Goal: Task Accomplishment & Management: Complete application form

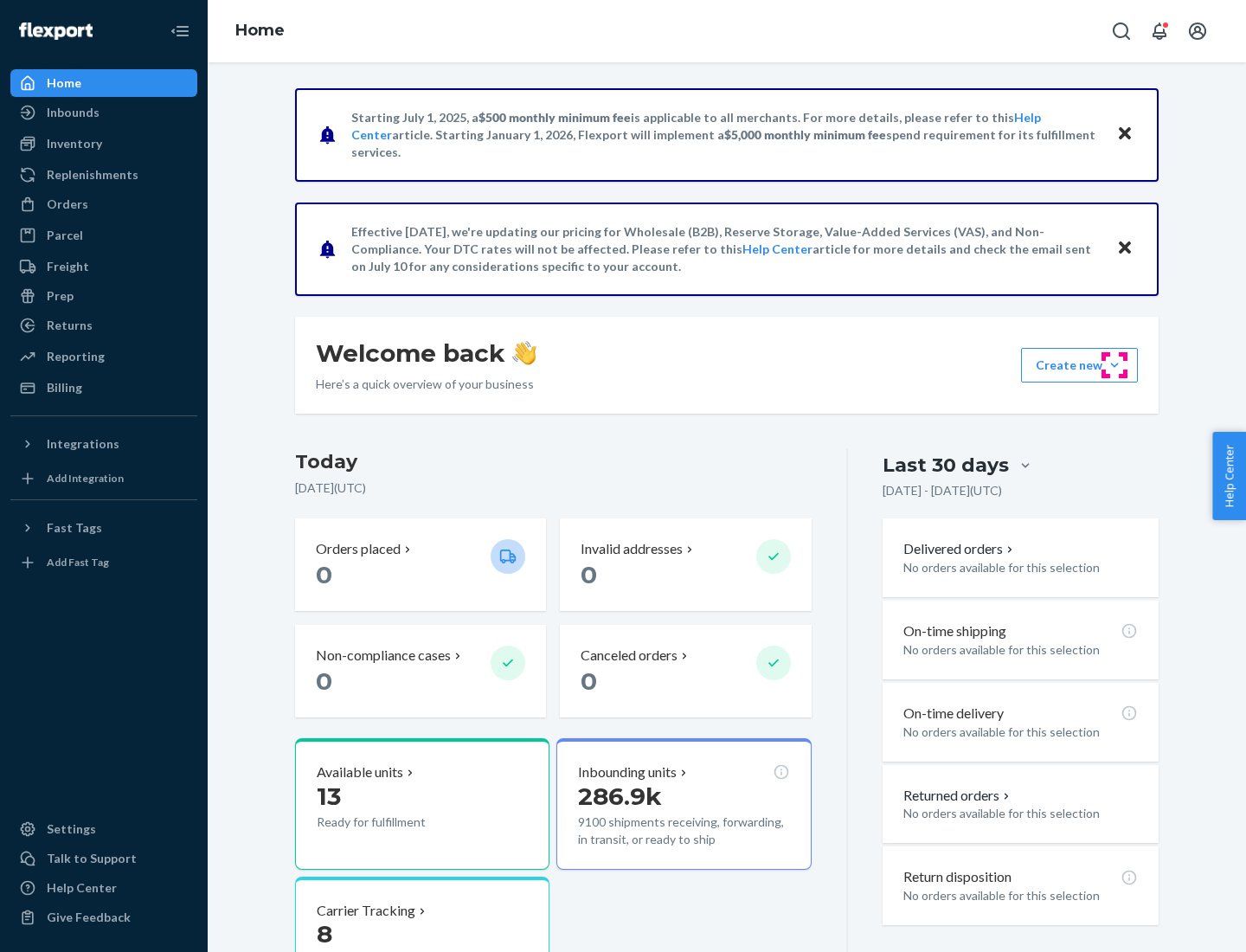
click at [1114, 365] on button "Create new Create new inbound Create new order Create new product" at bounding box center [1079, 365] width 117 height 35
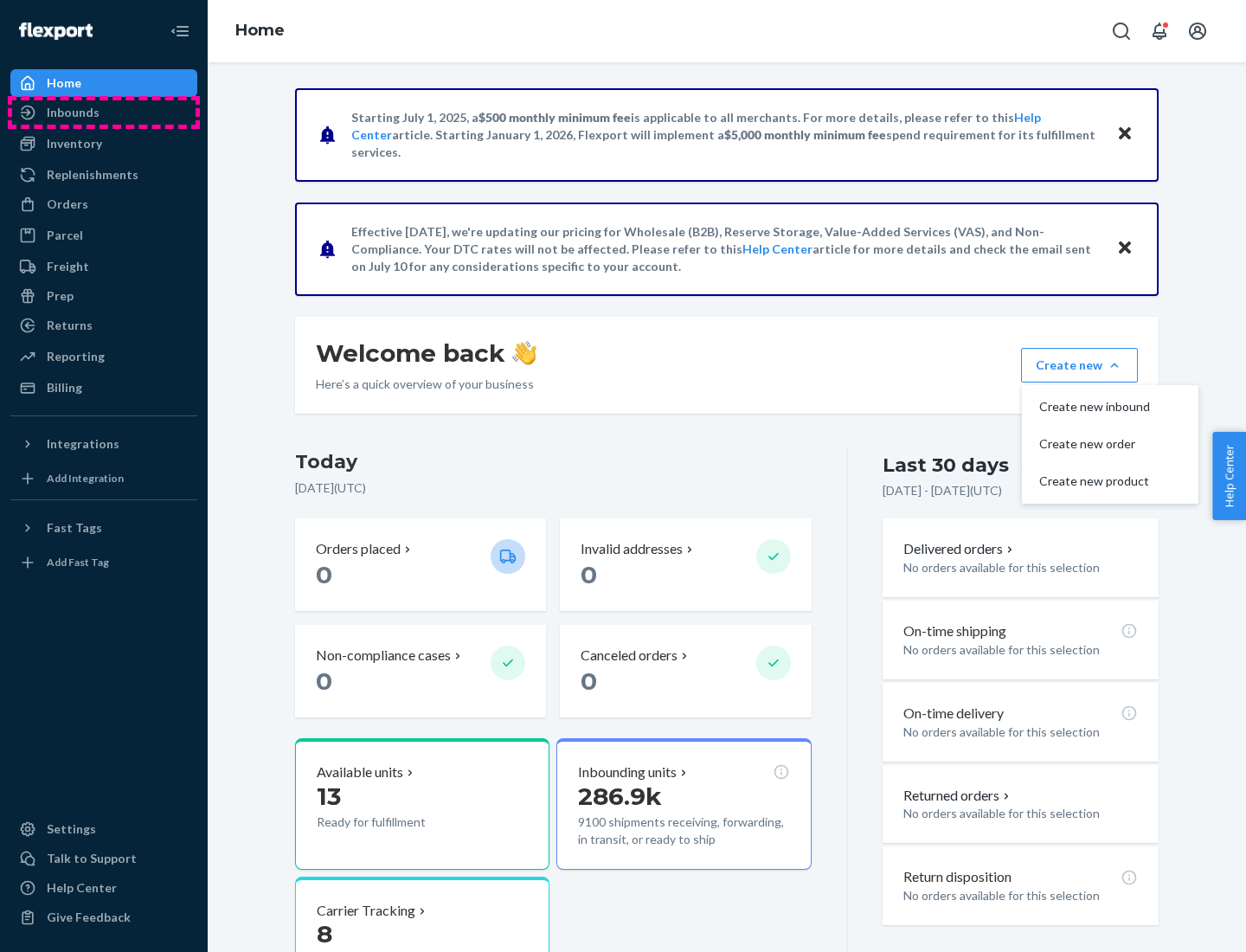
click at [104, 113] on div "Inbounds" at bounding box center [103, 113] width 184 height 24
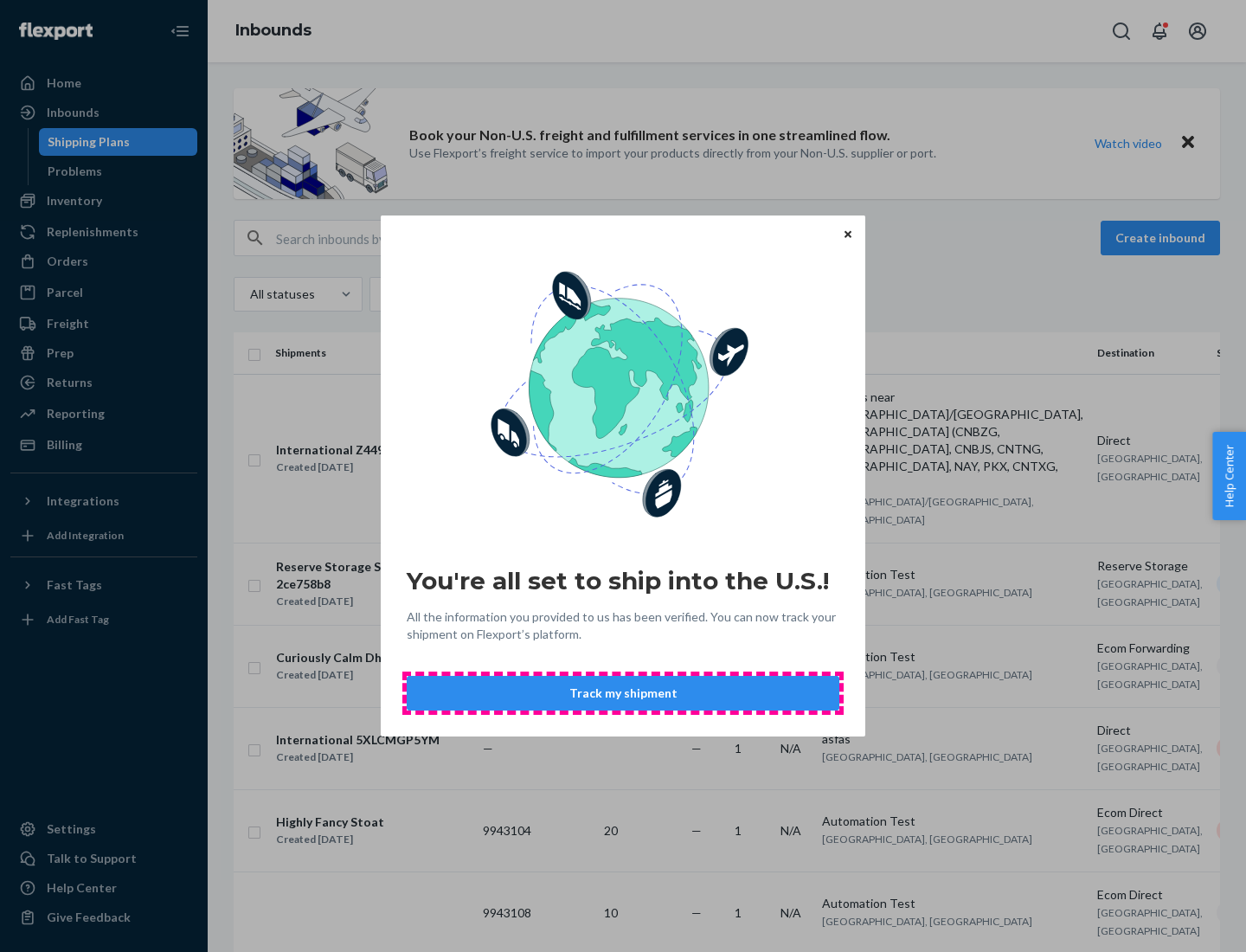
click at [623, 694] on button "Track my shipment" at bounding box center [623, 694] width 433 height 35
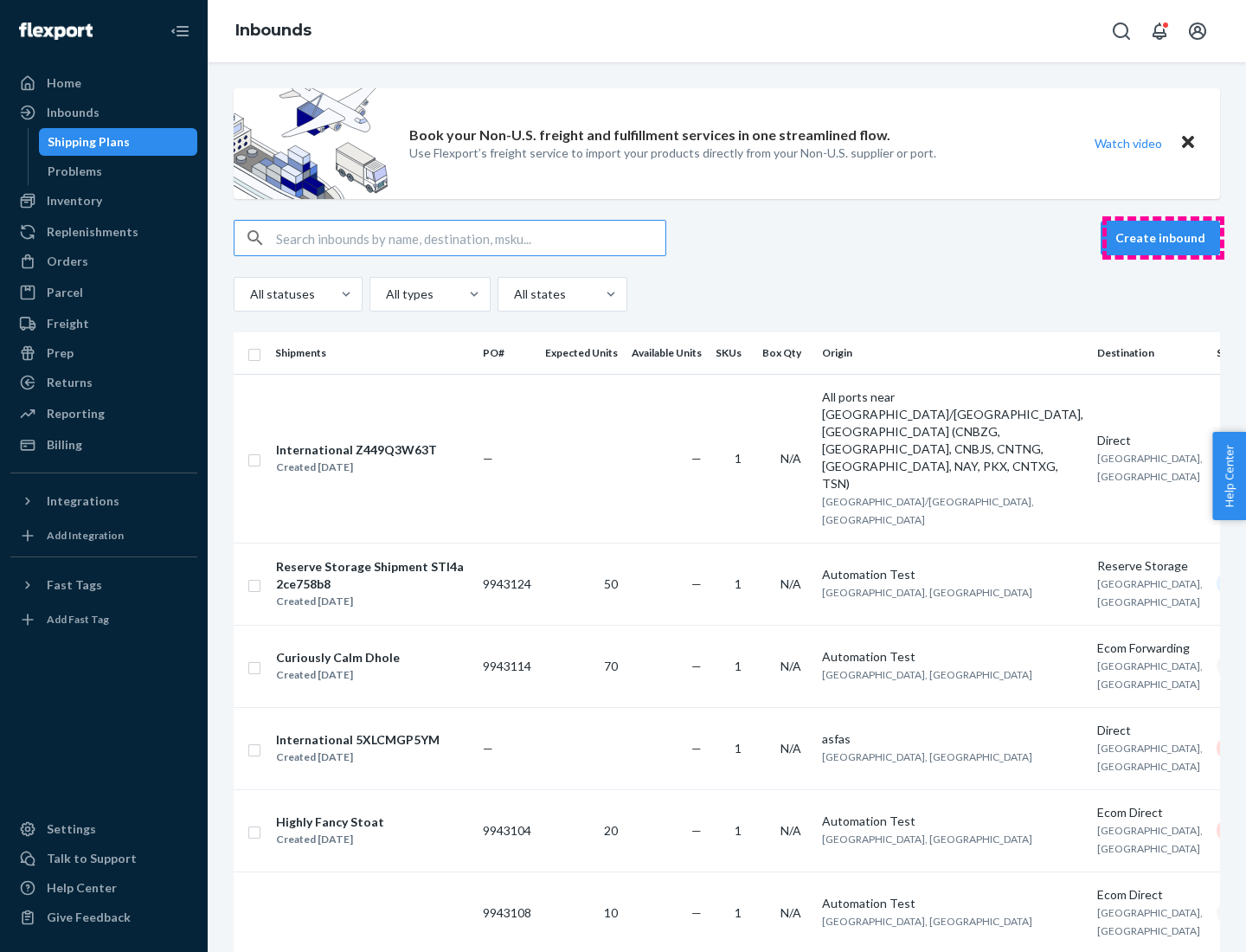
click at [1163, 238] on button "Create inbound" at bounding box center [1159, 238] width 119 height 35
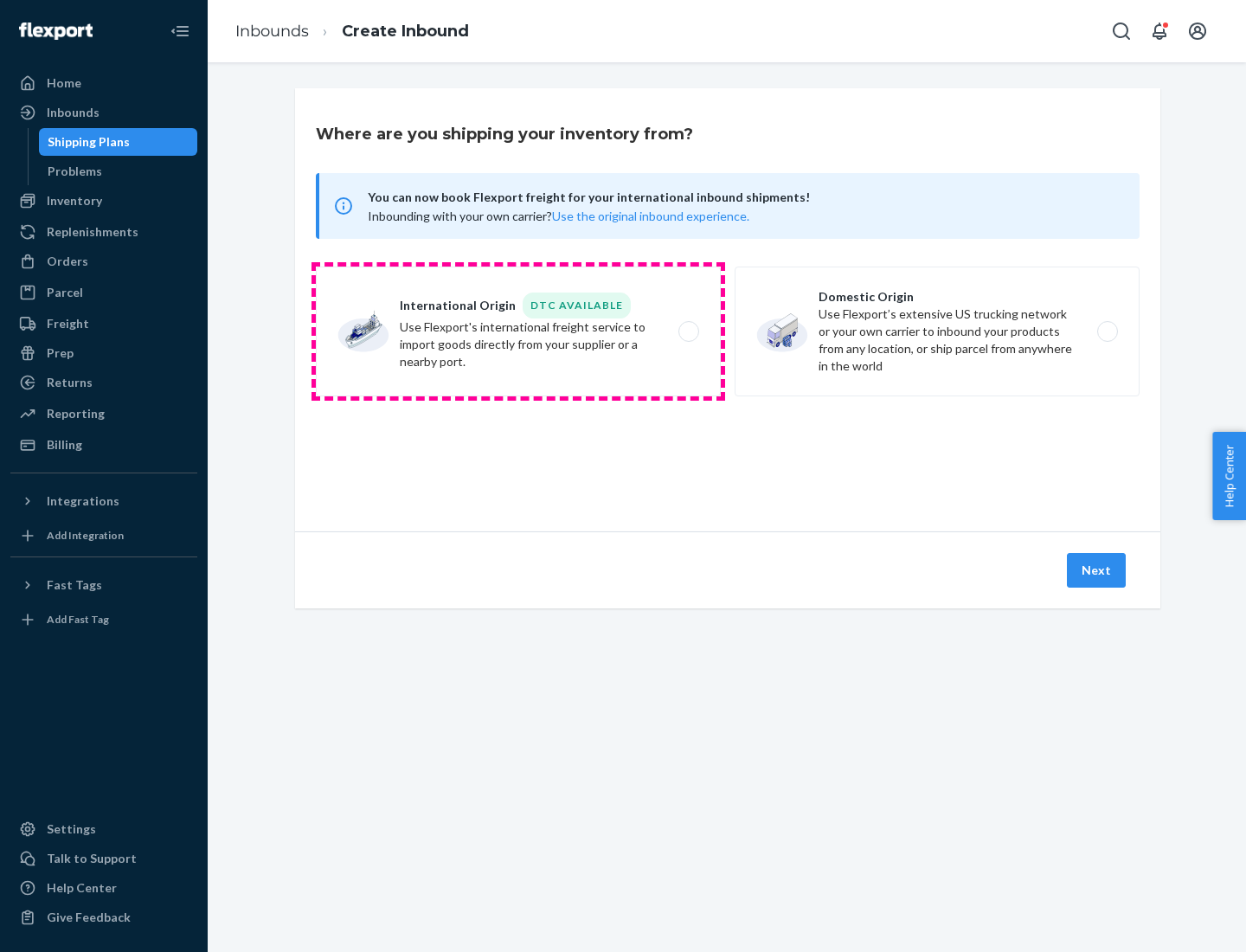
click at [518, 331] on label "International Origin DTC Available Use Flexport's international freight service…" at bounding box center [517, 331] width 405 height 130
click at [688, 331] on input "International Origin DTC Available Use Flexport's international freight service…" at bounding box center [694, 332] width 11 height 11
radio input "true"
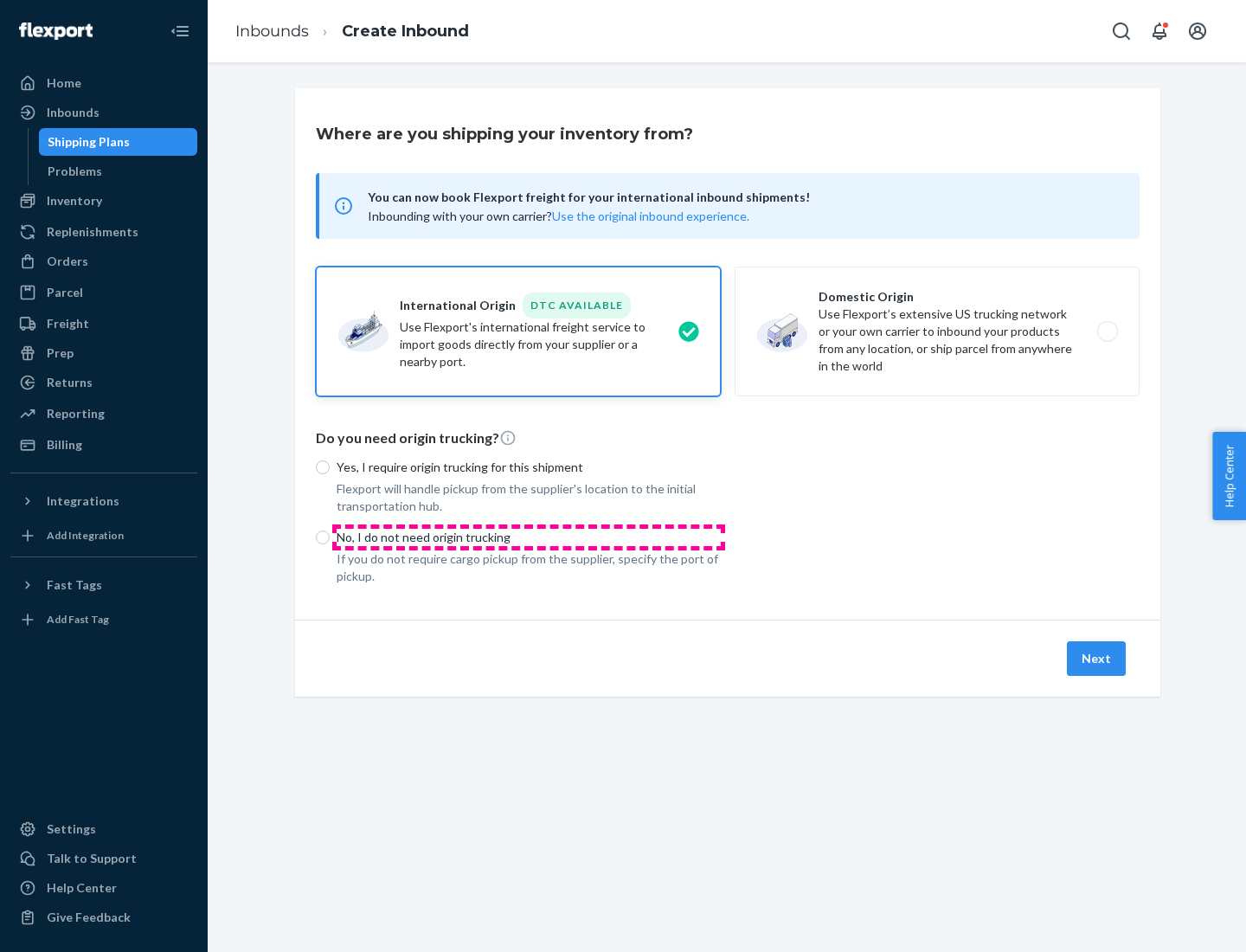
click at [528, 537] on p "No, I do not need origin trucking" at bounding box center [528, 537] width 385 height 18
click at [329, 537] on input "No, I do not need origin trucking" at bounding box center [322, 537] width 14 height 14
radio input "true"
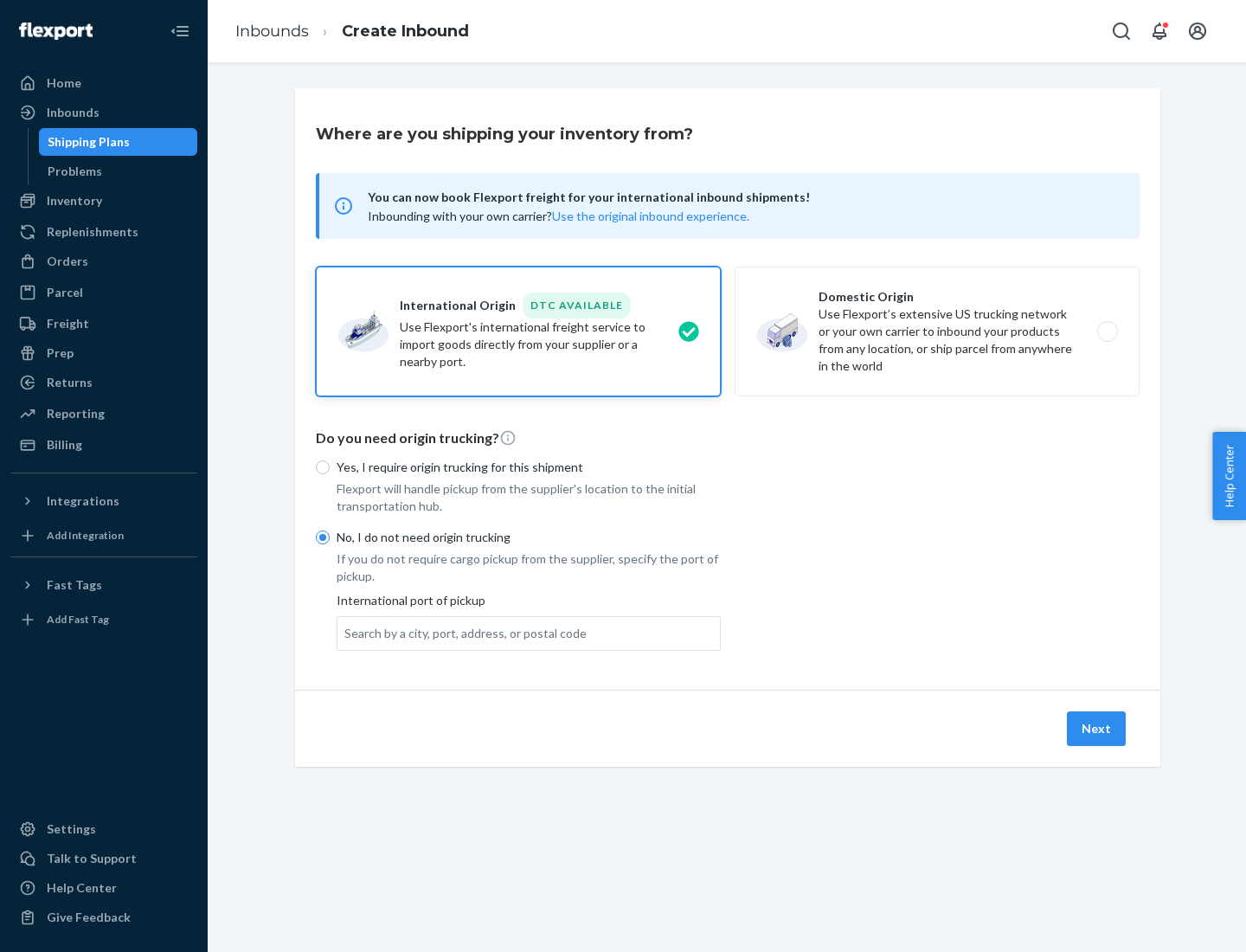
click at [461, 633] on div "Search by a city, port, address, or postal code" at bounding box center [465, 633] width 243 height 18
click at [346, 633] on input "Search by a city, port, address, or postal code" at bounding box center [345, 633] width 2 height 18
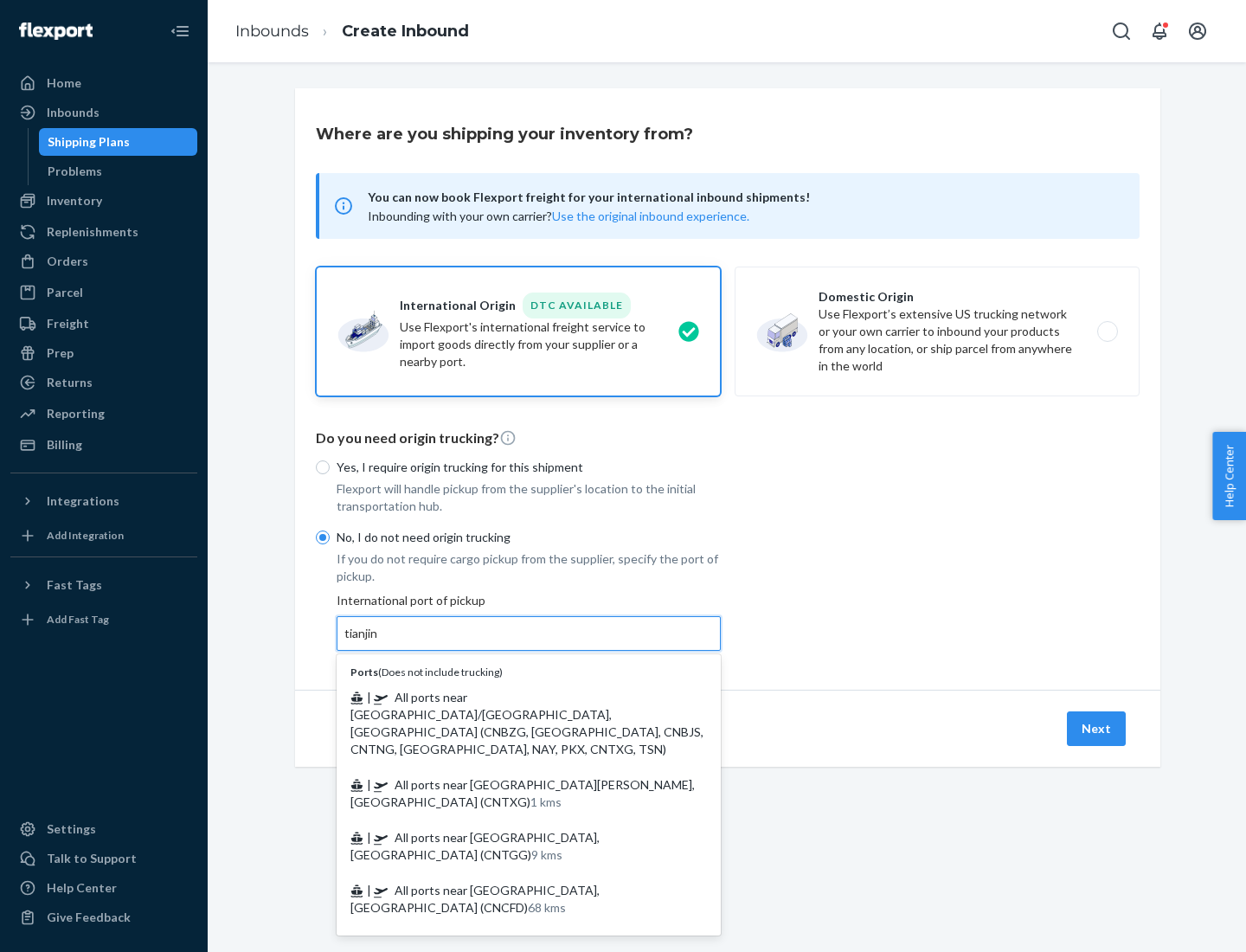
click at [512, 696] on span "| All ports near [GEOGRAPHIC_DATA]/[GEOGRAPHIC_DATA], [GEOGRAPHIC_DATA] (CNBZG,…" at bounding box center [527, 723] width 353 height 66
click at [380, 642] on input "tianjin" at bounding box center [362, 633] width 35 height 18
type input "All ports near [GEOGRAPHIC_DATA]/[GEOGRAPHIC_DATA], [GEOGRAPHIC_DATA] (CNBZG, […"
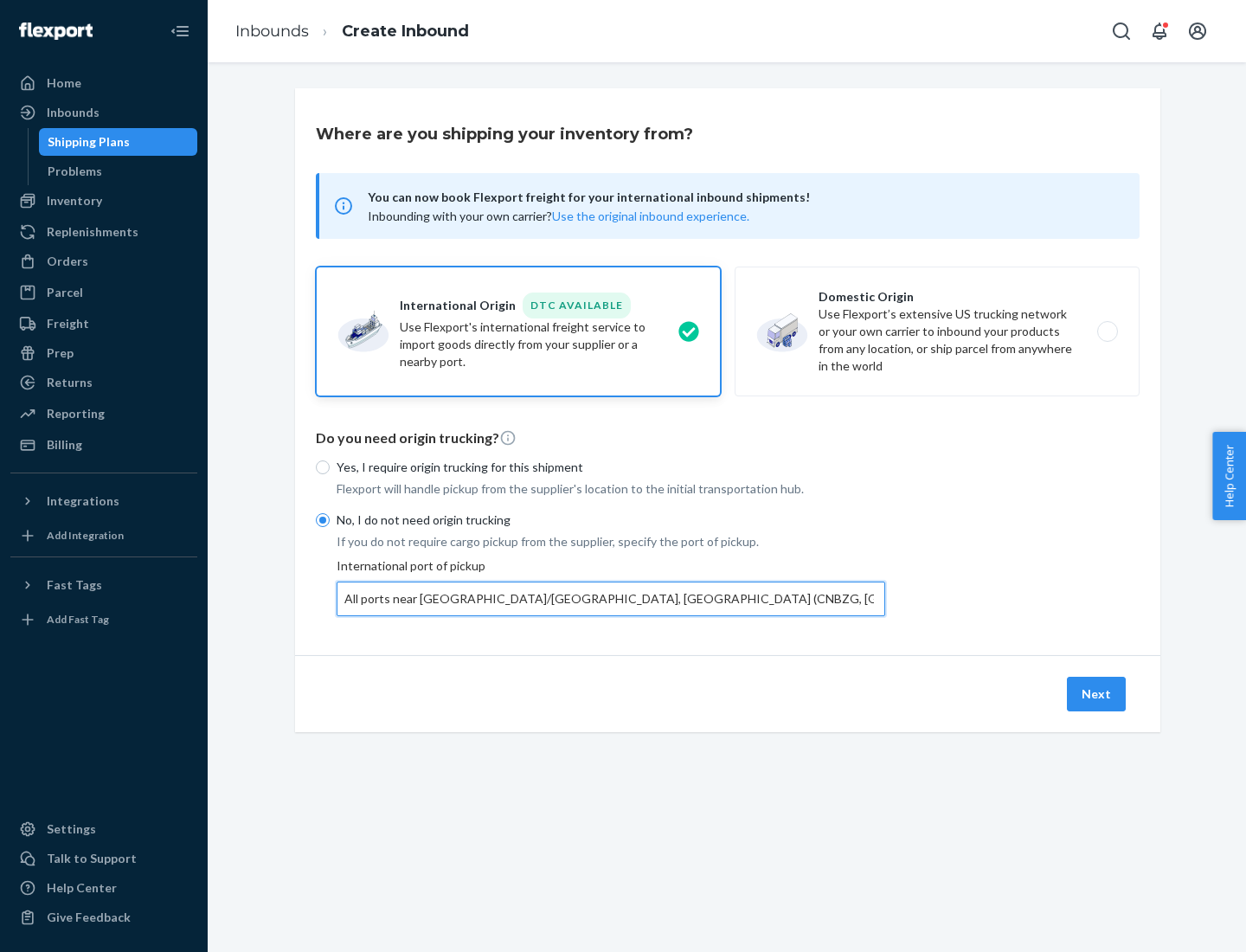
click at [1098, 694] on button "Next" at bounding box center [1097, 695] width 59 height 35
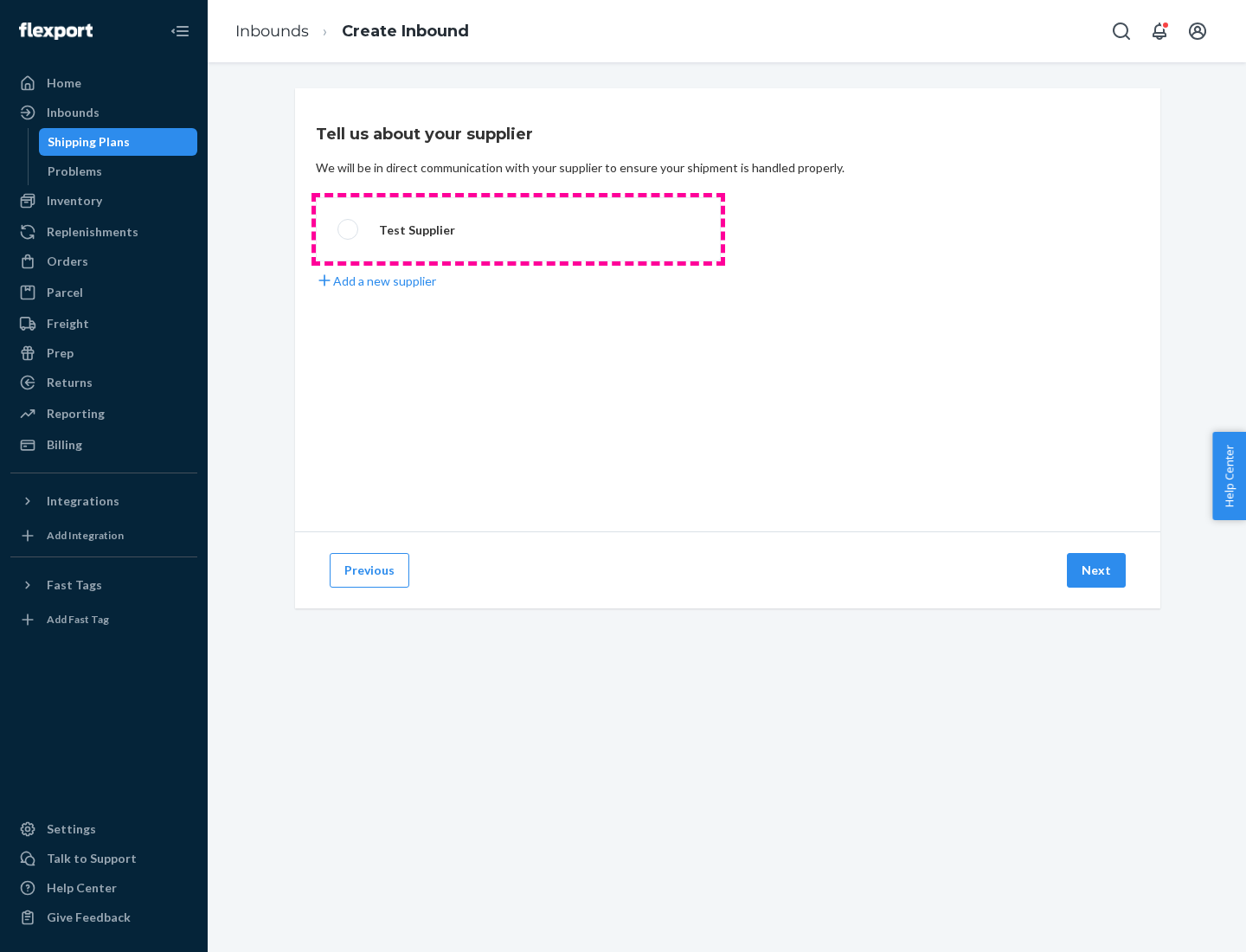
click at [518, 230] on label "Test Supplier" at bounding box center [517, 229] width 405 height 64
click at [349, 230] on input "Test Supplier" at bounding box center [343, 230] width 11 height 11
radio input "true"
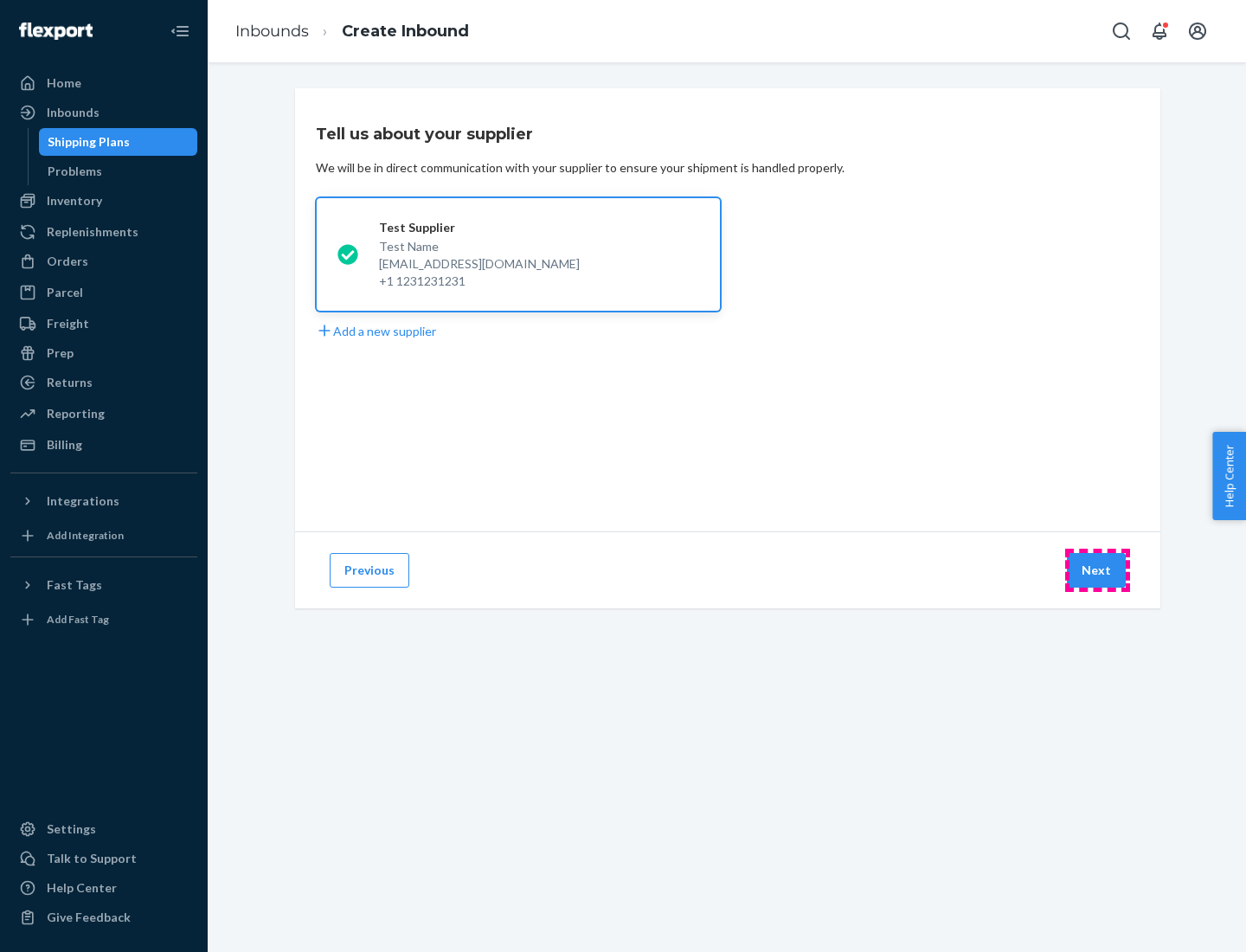
click at [1098, 570] on button "Next" at bounding box center [1097, 571] width 59 height 35
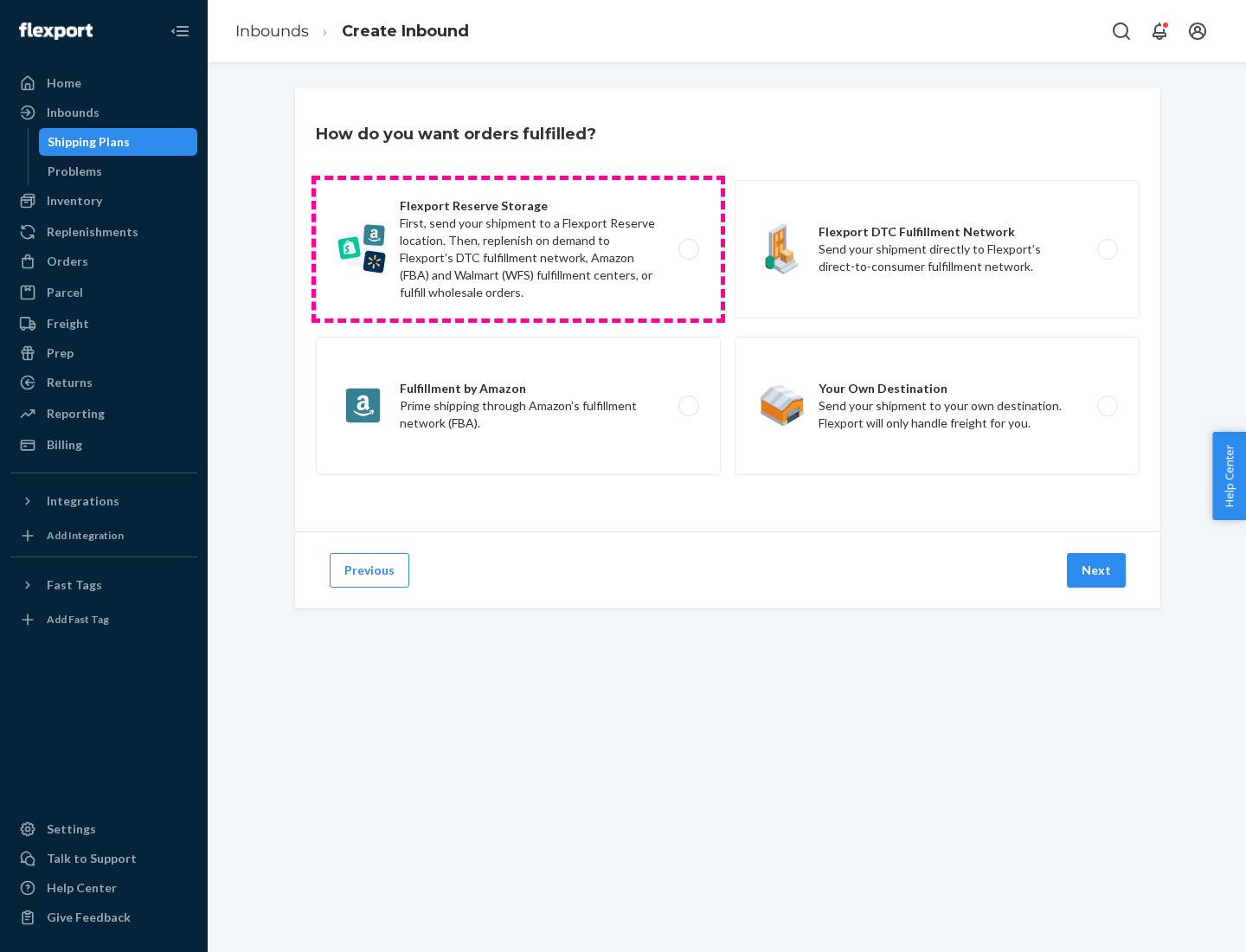
click at [518, 249] on label "Flexport Reserve Storage First, send your shipment to a Flexport Reserve locati…" at bounding box center [517, 249] width 405 height 138
click at [688, 249] on input "Flexport Reserve Storage First, send your shipment to a Flexport Reserve locati…" at bounding box center [694, 250] width 11 height 11
radio input "true"
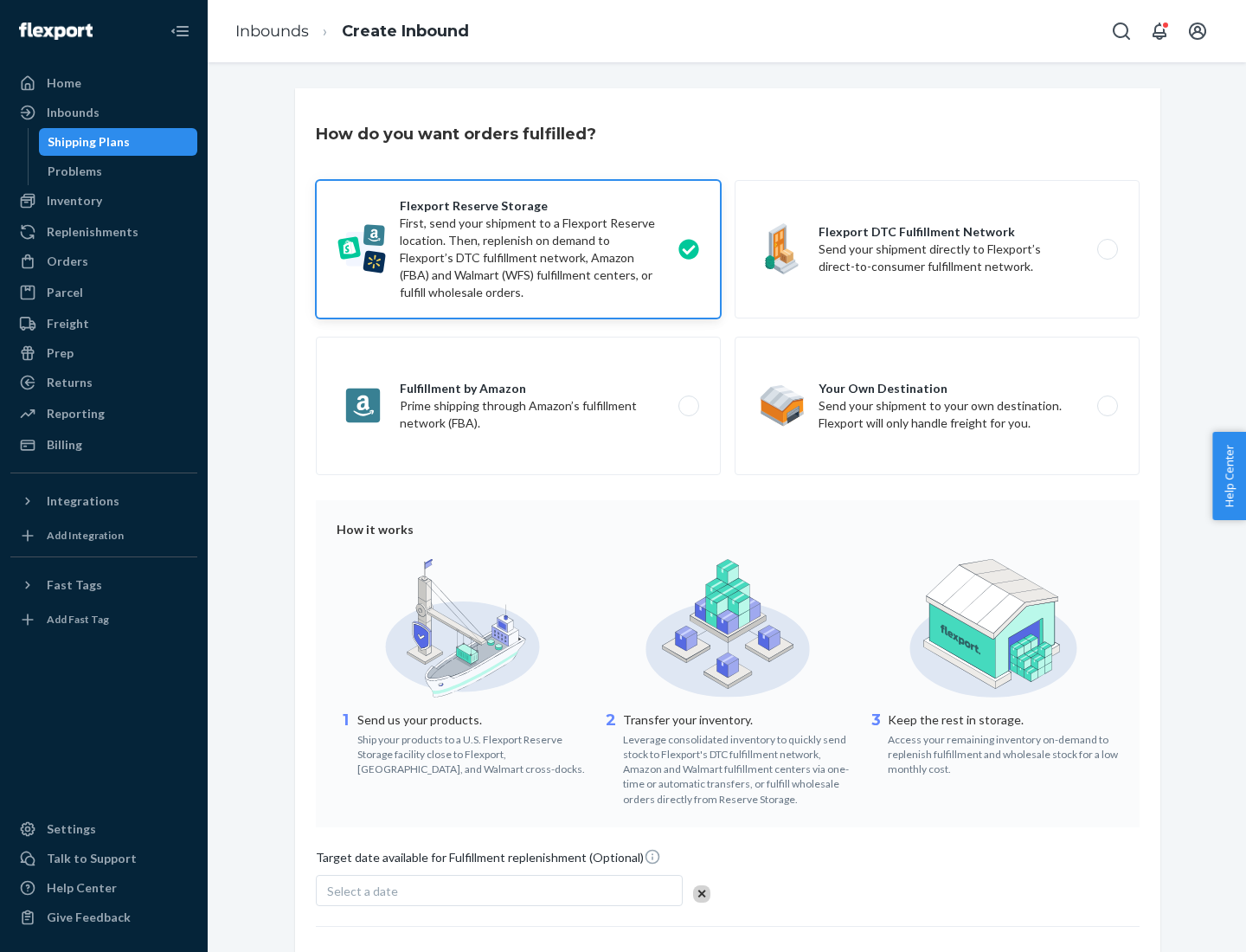
scroll to position [142, 0]
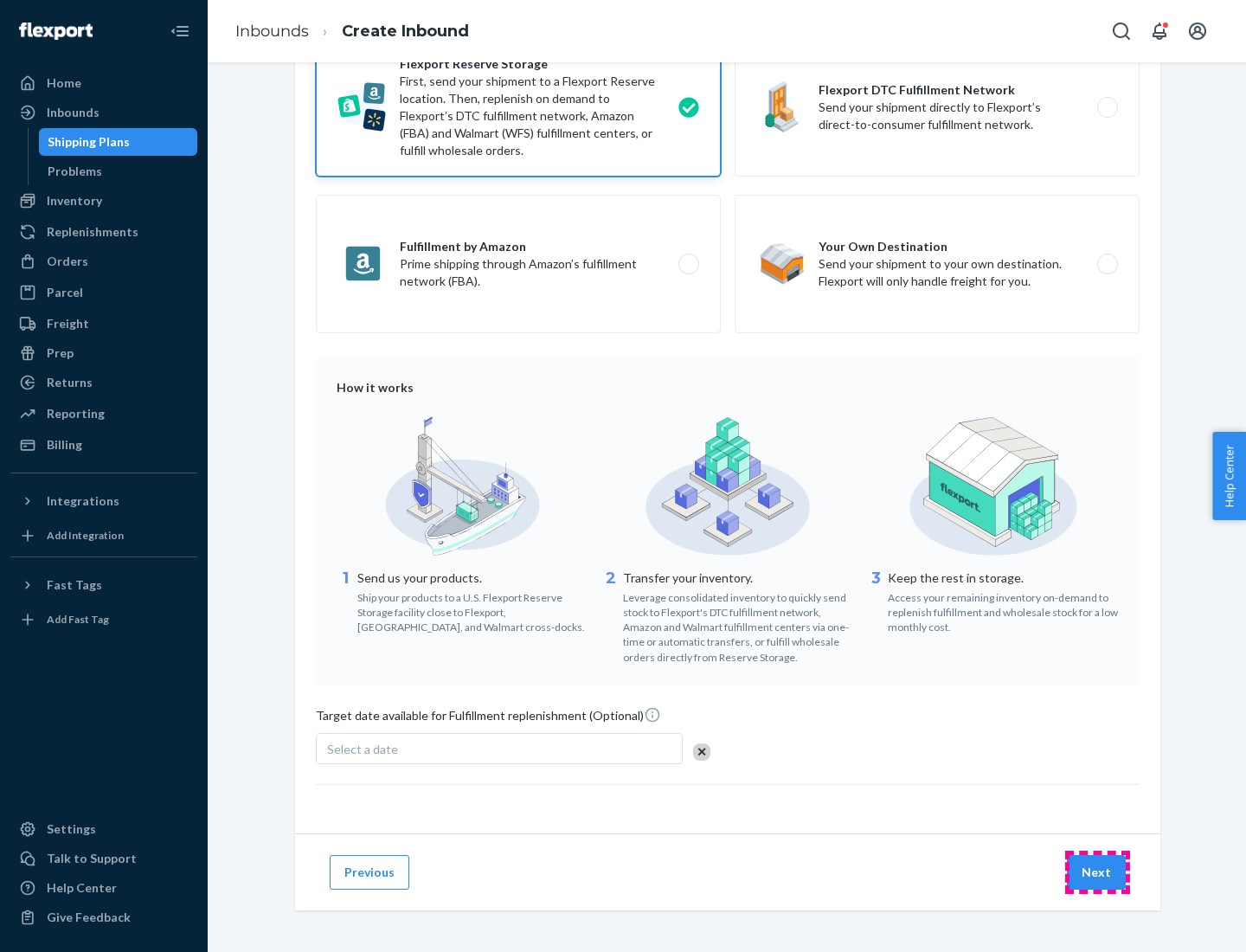
click at [1098, 872] on button "Next" at bounding box center [1097, 873] width 59 height 35
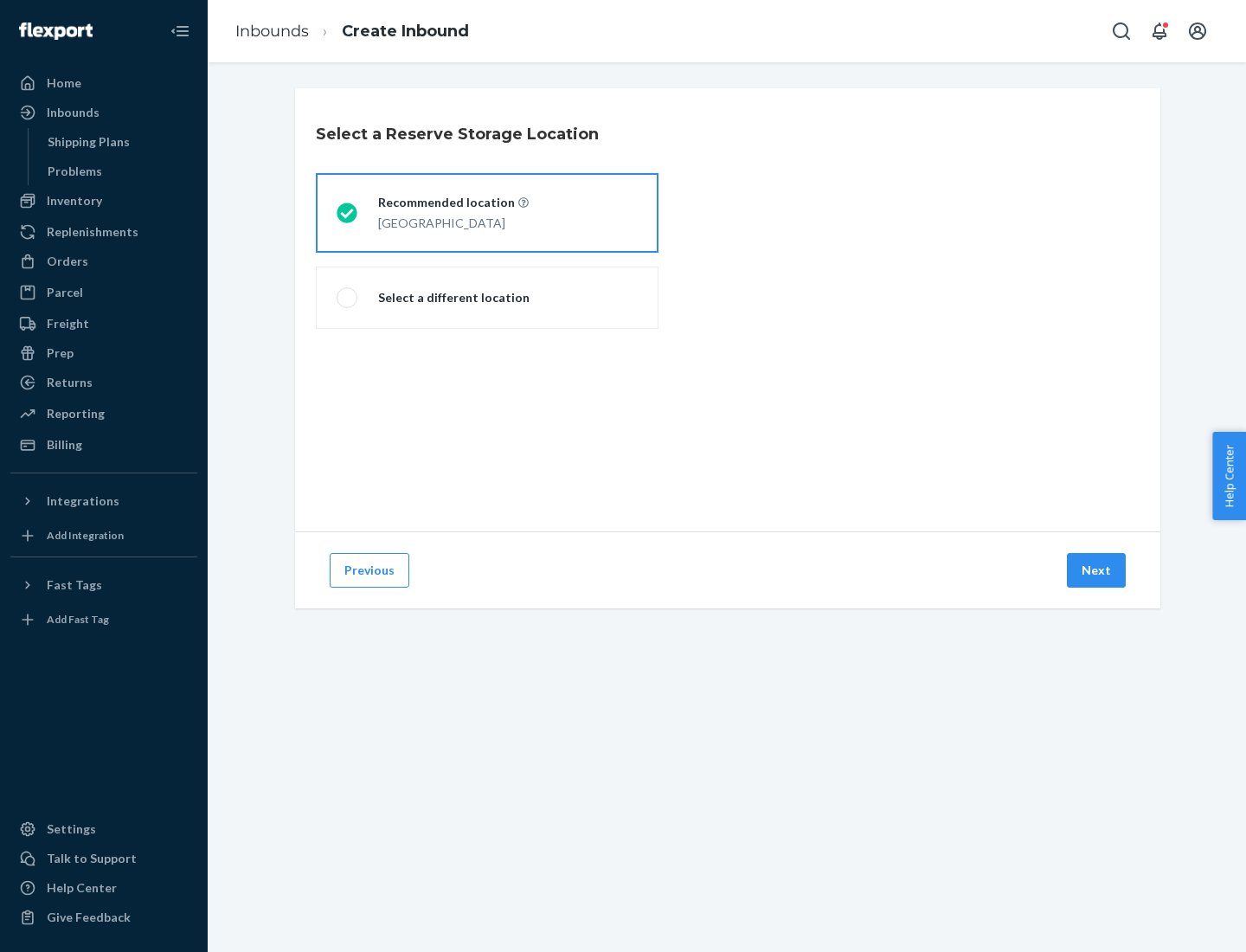
click at [487, 213] on div "[GEOGRAPHIC_DATA]" at bounding box center [453, 221] width 150 height 21
click at [348, 213] on input "Recommended location [GEOGRAPHIC_DATA]" at bounding box center [342, 213] width 11 height 11
click at [1098, 570] on button "Next" at bounding box center [1097, 571] width 59 height 35
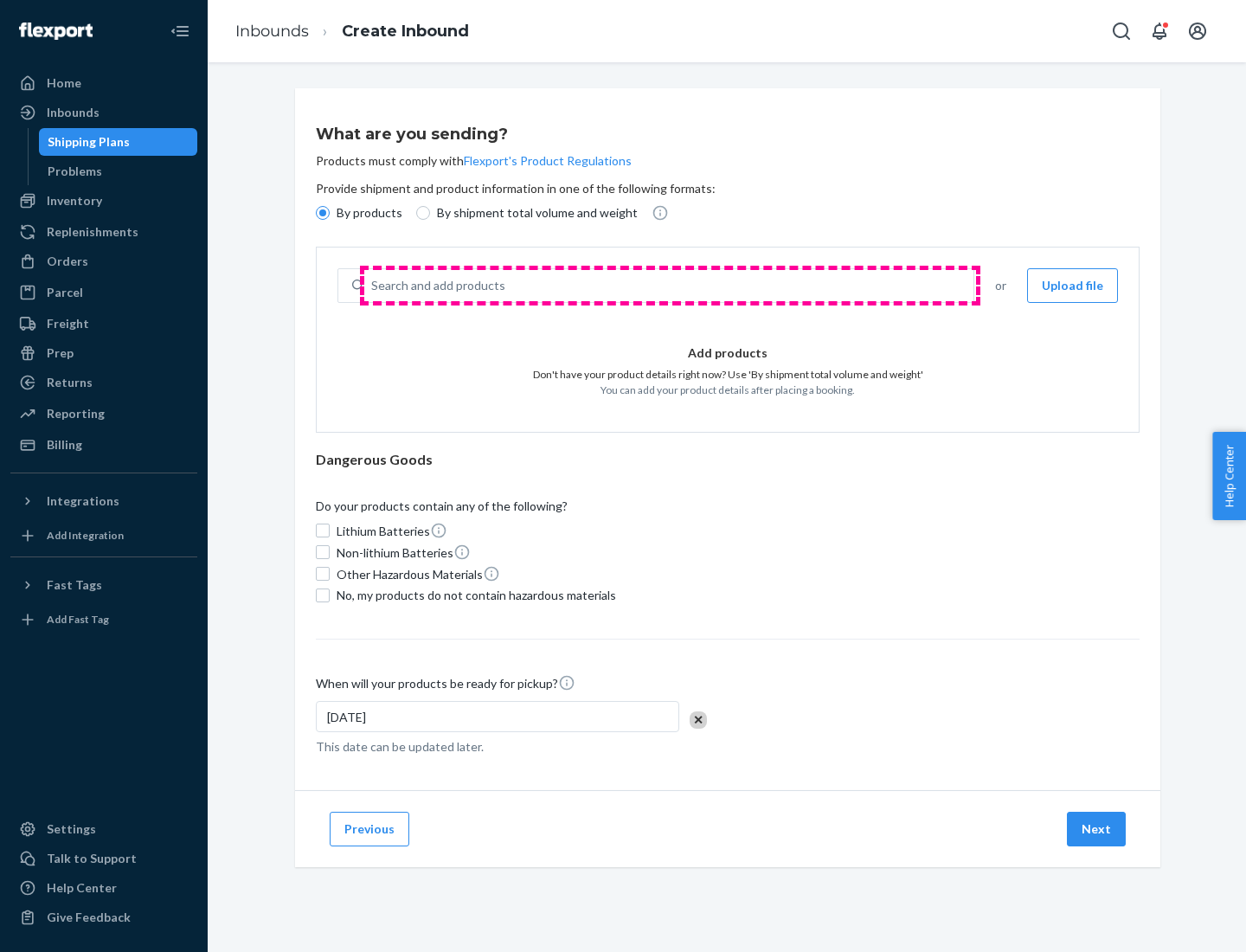
click at [670, 286] on div "Search and add products" at bounding box center [669, 286] width 610 height 31
click at [373, 286] on input "Search and add products" at bounding box center [373, 285] width 2 height 18
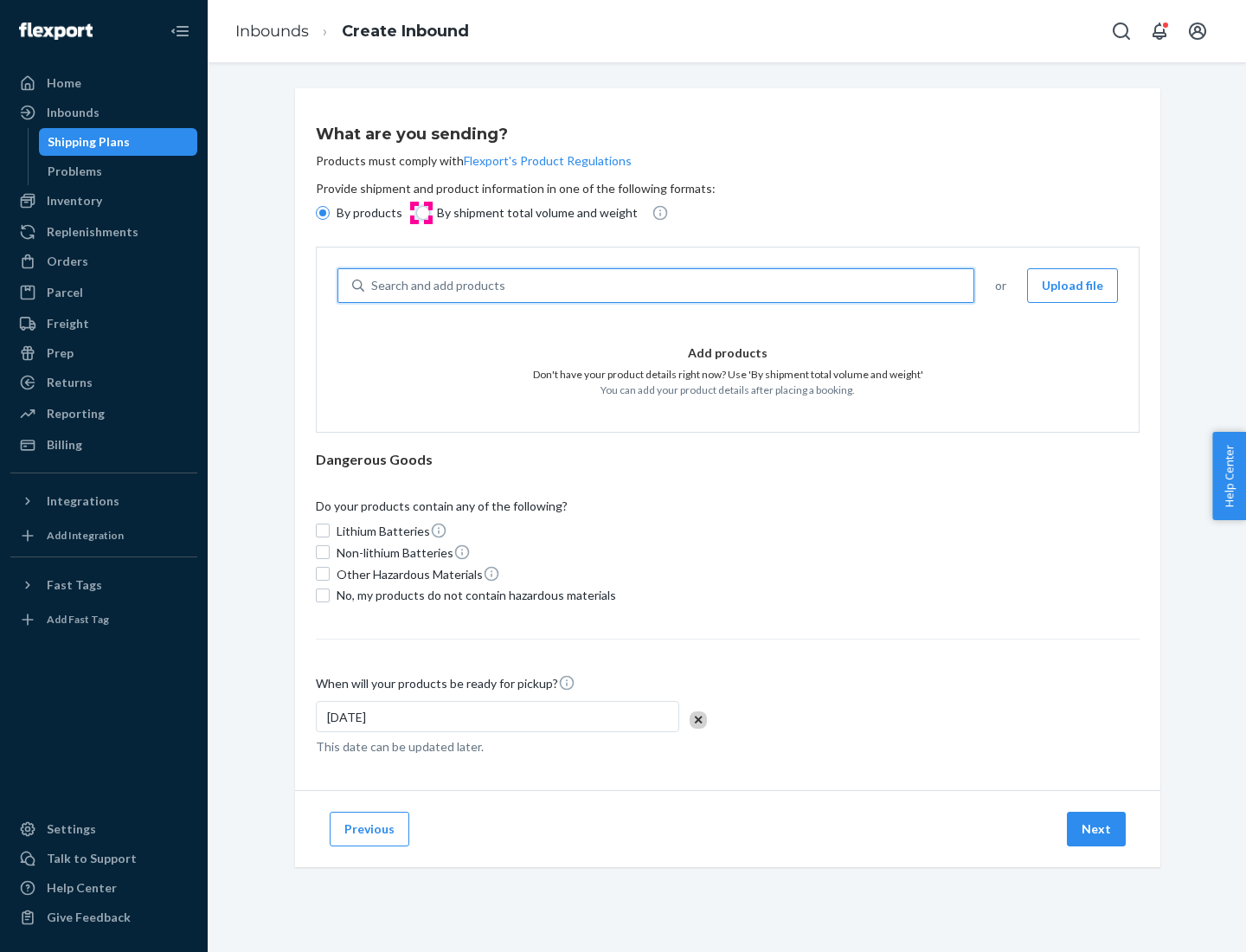
click at [421, 213] on input "By shipment total volume and weight" at bounding box center [422, 212] width 14 height 14
radio input "true"
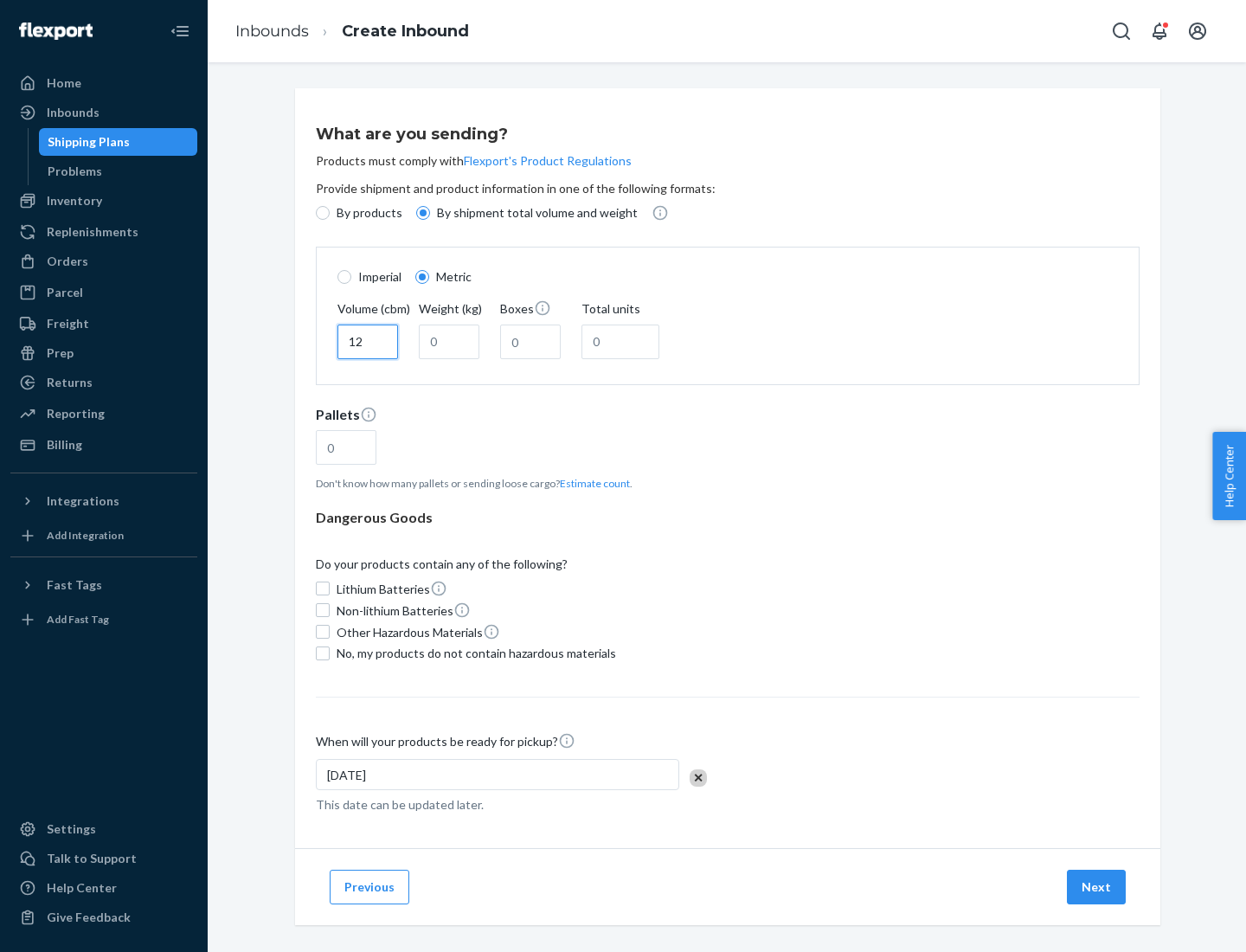
type input "12"
type input "22"
type input "222"
type input "121"
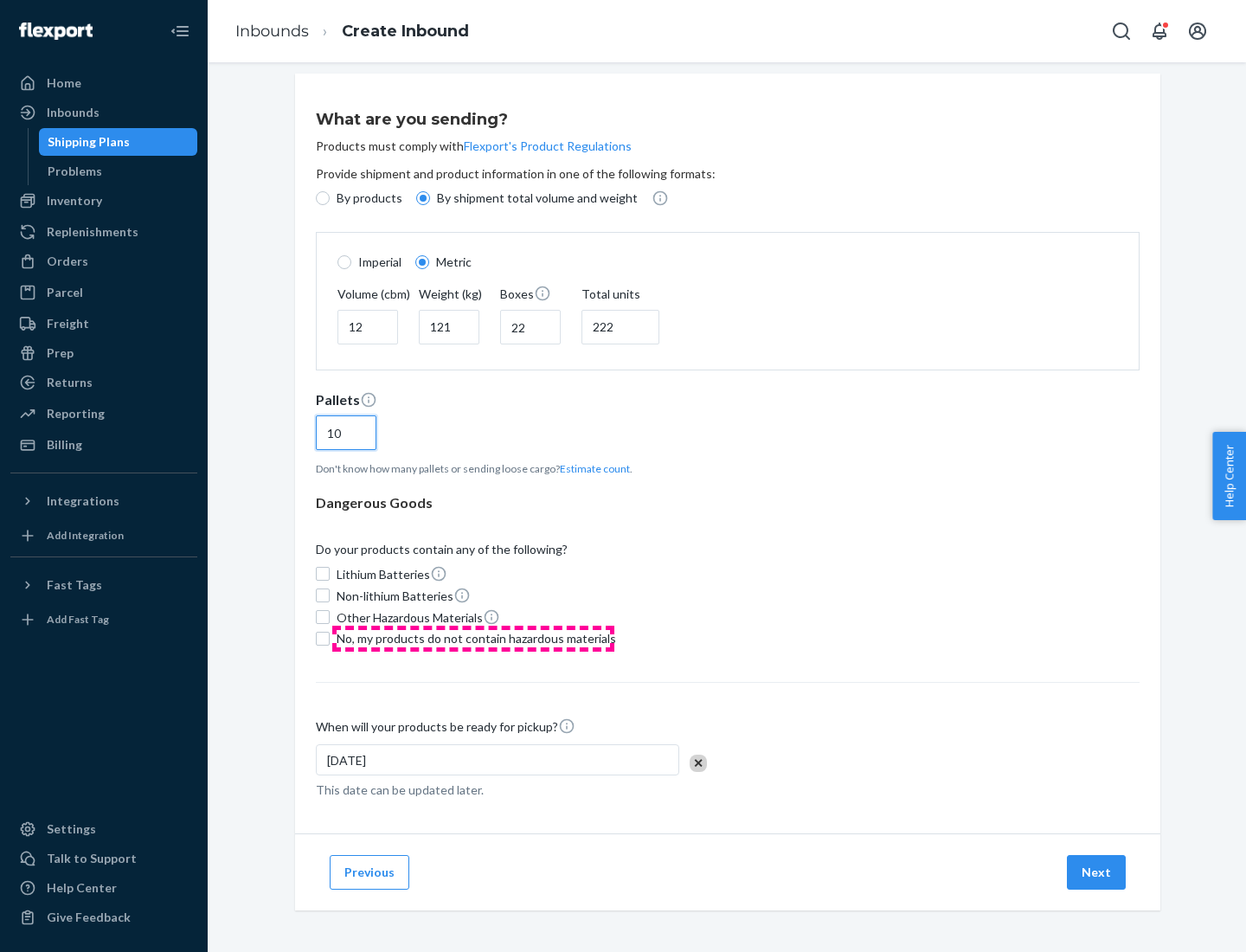
type input "10"
click at [473, 637] on span "No, my products do not contain hazardous materials" at bounding box center [476, 638] width 279 height 18
click at [329, 637] on input "No, my products do not contain hazardous materials" at bounding box center [322, 638] width 14 height 14
checkbox input "true"
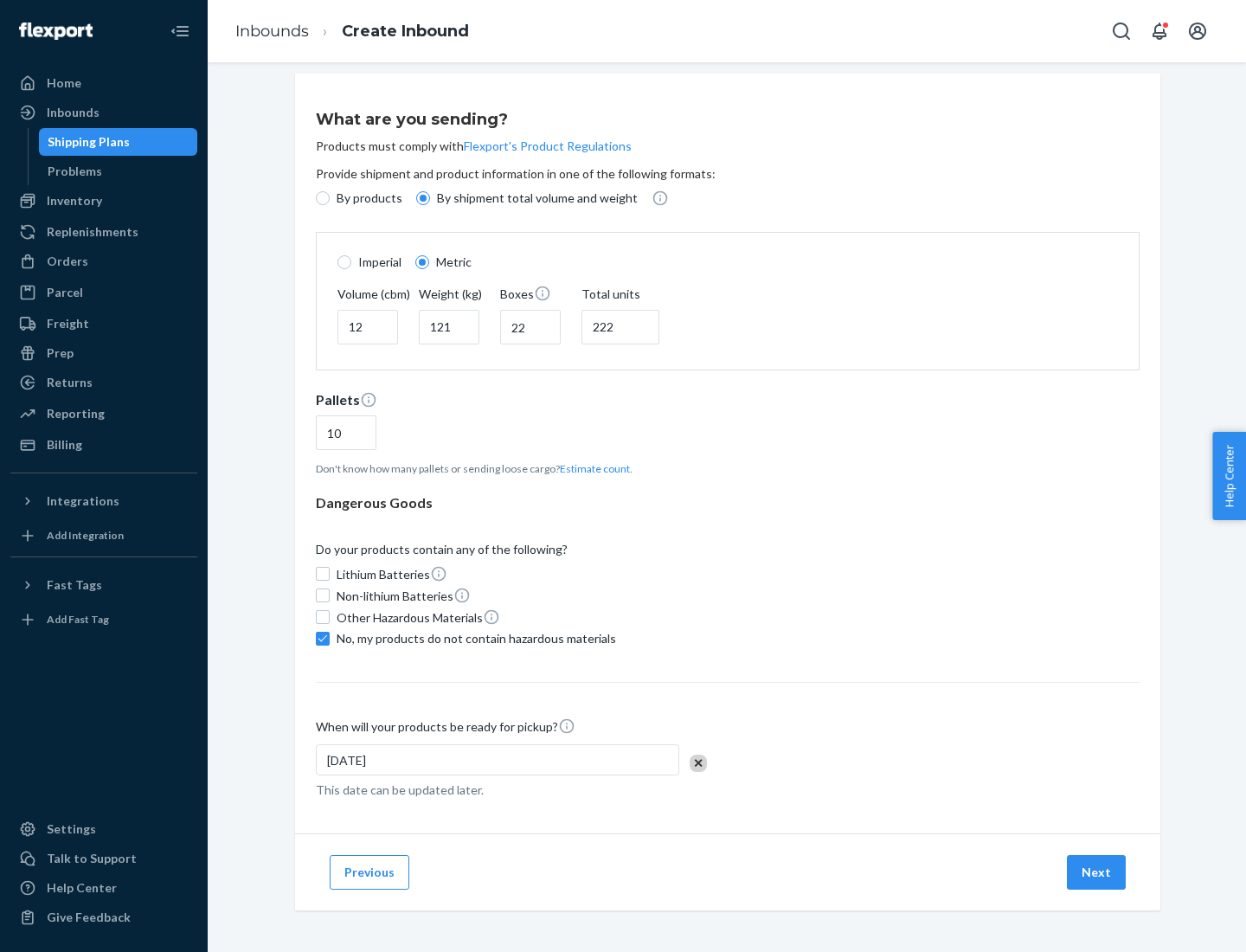
click at [1098, 872] on button "Next" at bounding box center [1097, 873] width 59 height 35
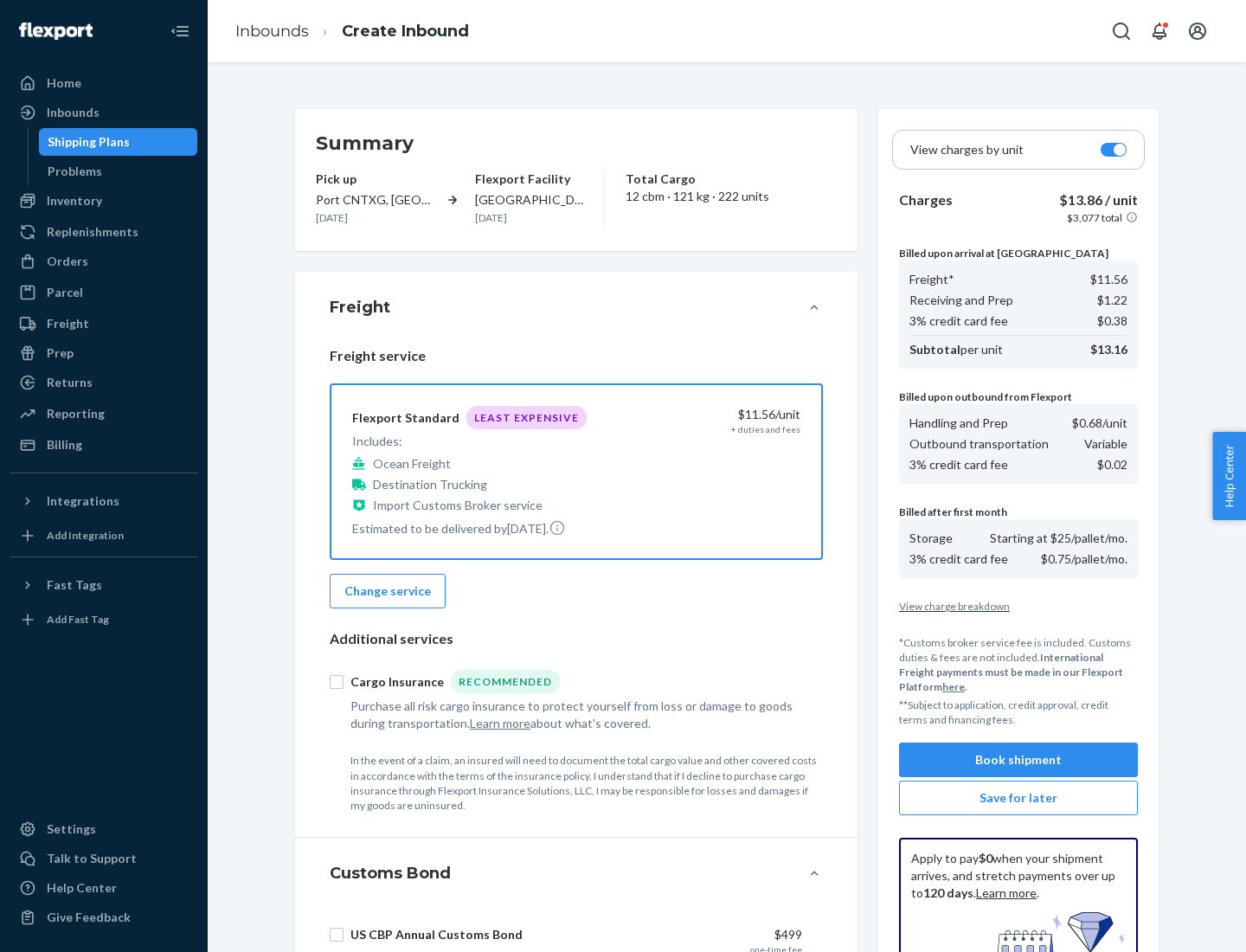
scroll to position [253, 0]
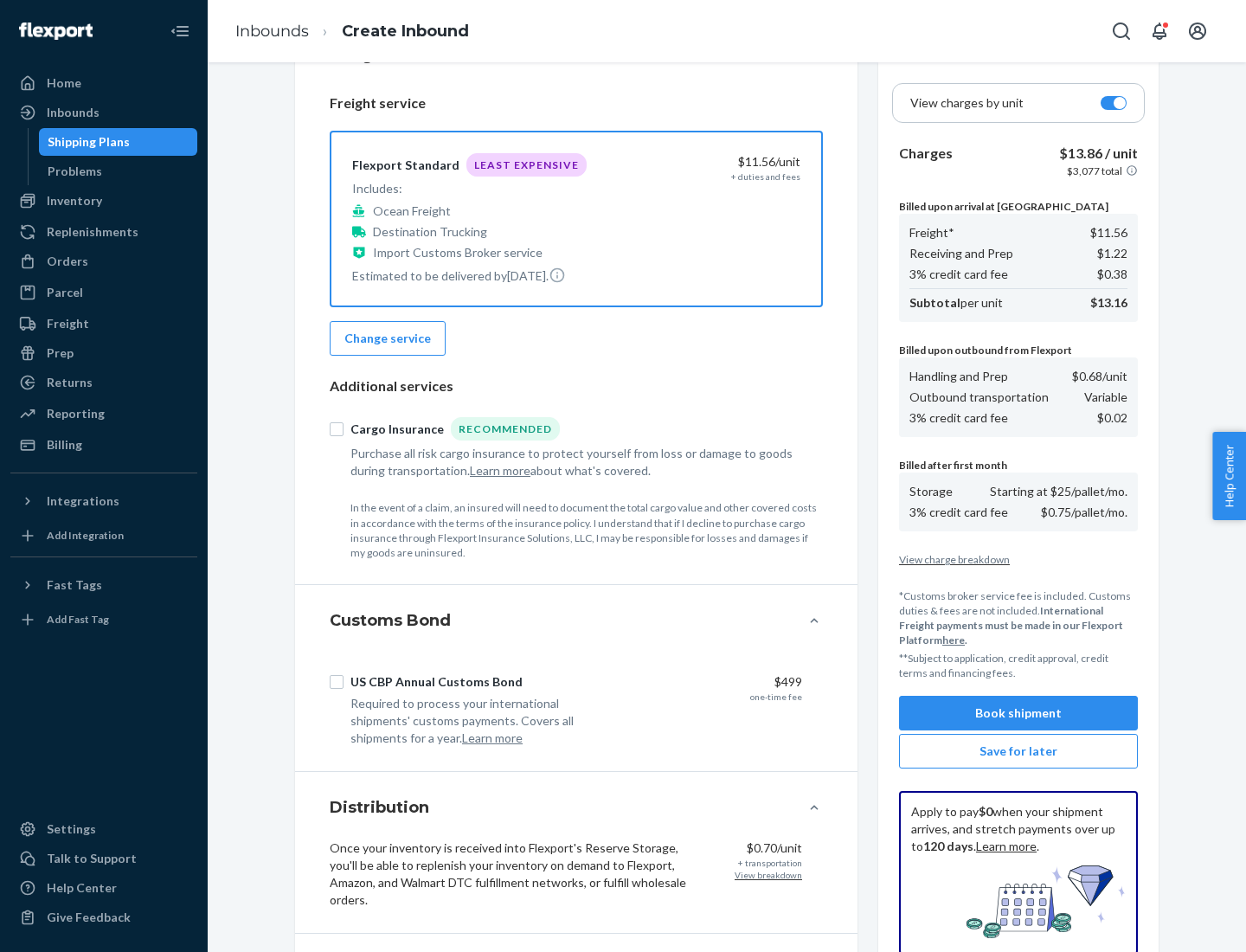
click at [1018, 713] on button "Book shipment" at bounding box center [1018, 713] width 239 height 35
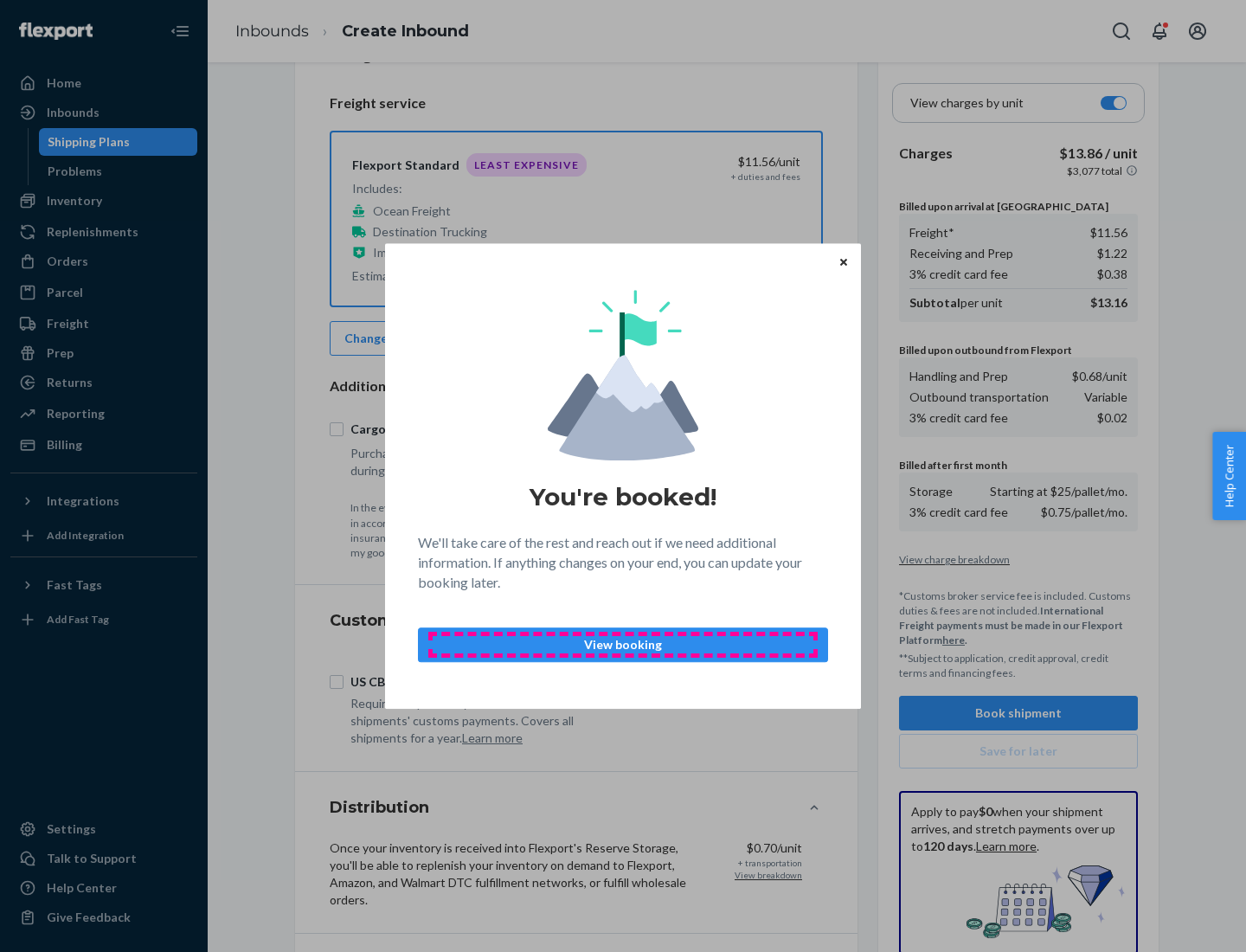
click at [623, 644] on p "View booking" at bounding box center [623, 645] width 381 height 18
